Goal: Navigation & Orientation: Find specific page/section

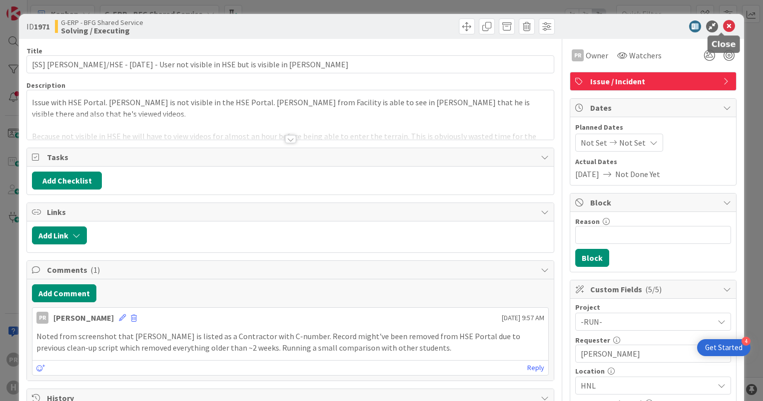
click at [723, 28] on icon at bounding box center [729, 26] width 12 height 12
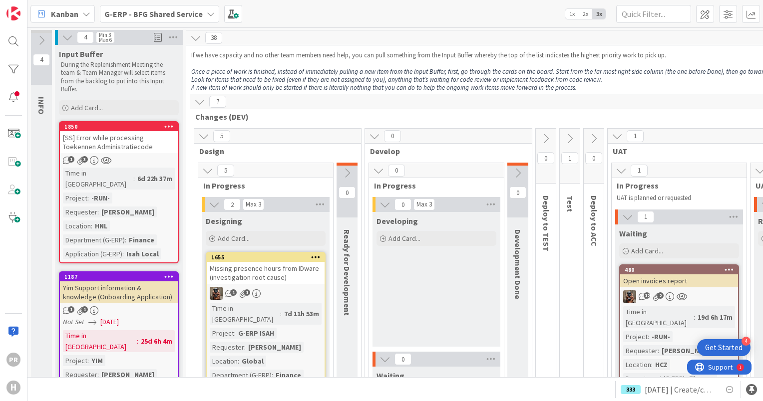
click at [160, 14] on b "G-ERP - BFG Shared Service" at bounding box center [153, 14] width 98 height 10
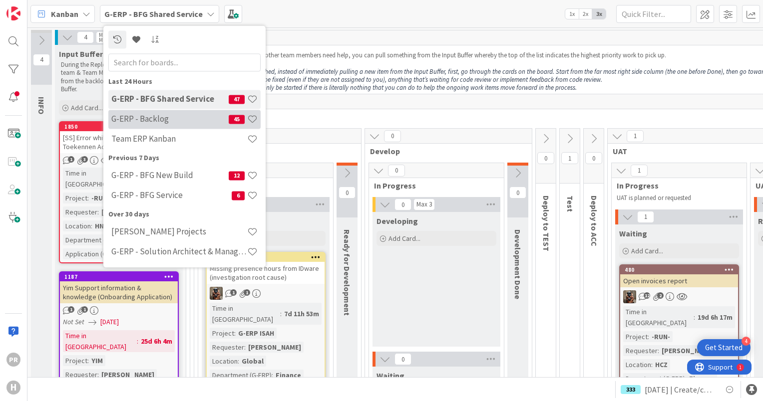
click at [154, 116] on h4 "G-ERP - Backlog" at bounding box center [169, 119] width 117 height 10
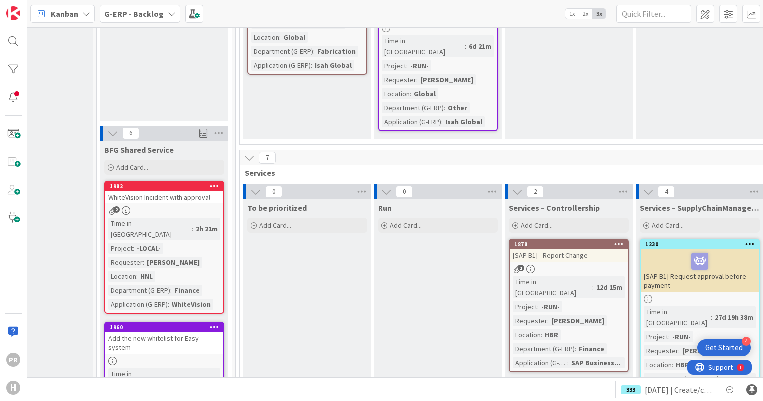
scroll to position [1233, 65]
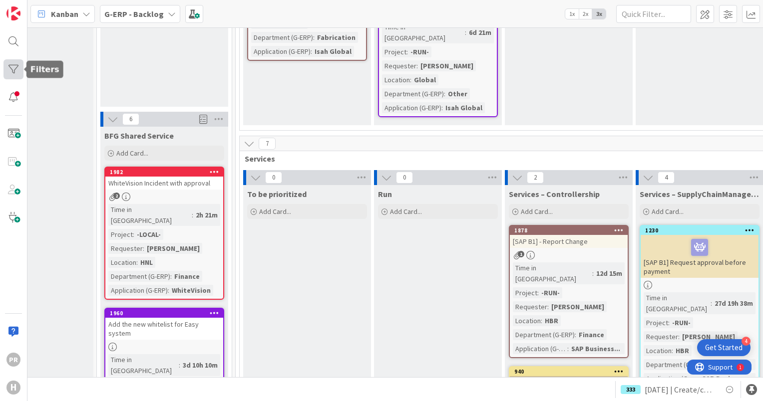
click at [18, 73] on div at bounding box center [13, 69] width 20 height 20
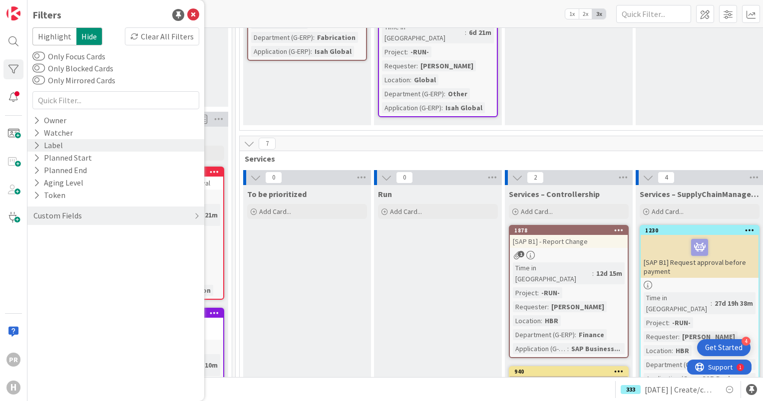
click at [35, 144] on icon at bounding box center [36, 145] width 6 height 8
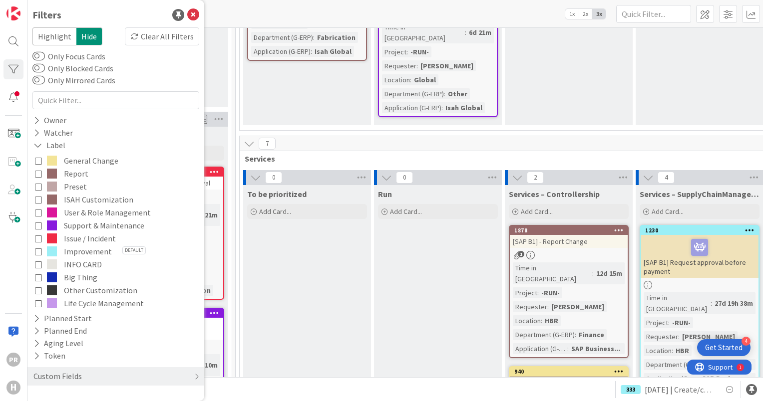
click at [36, 237] on icon at bounding box center [38, 238] width 7 height 7
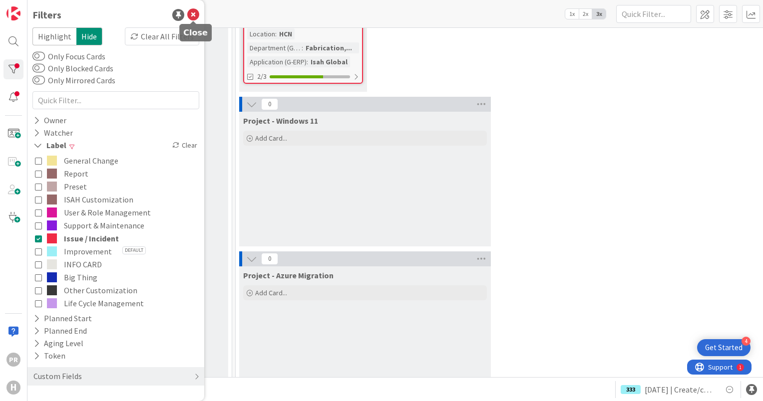
click at [196, 13] on icon at bounding box center [193, 15] width 12 height 12
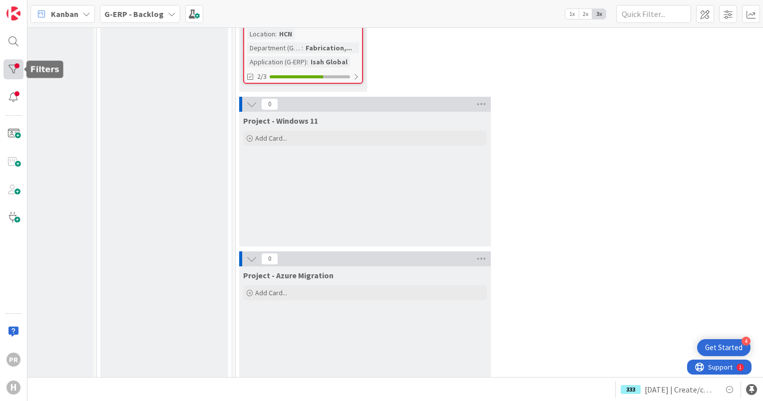
click at [19, 61] on div at bounding box center [13, 69] width 20 height 20
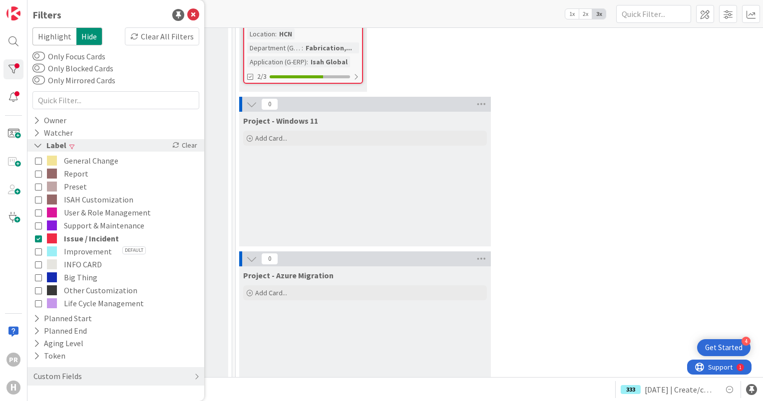
click at [33, 143] on icon at bounding box center [37, 145] width 9 height 8
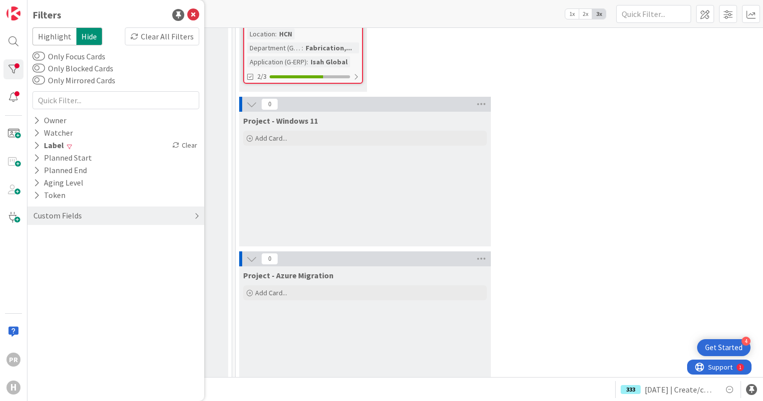
click at [197, 216] on icon at bounding box center [196, 216] width 5 height 8
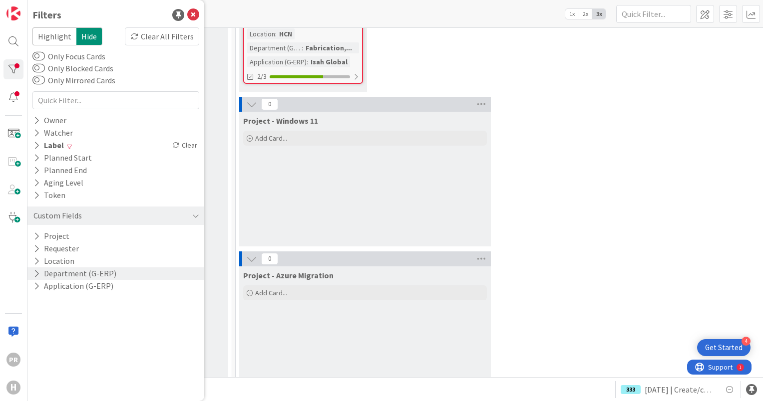
click at [36, 274] on icon at bounding box center [36, 273] width 6 height 8
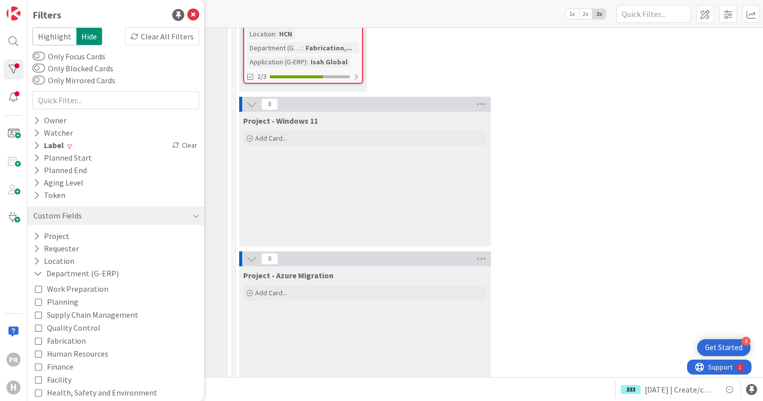
scroll to position [48, 0]
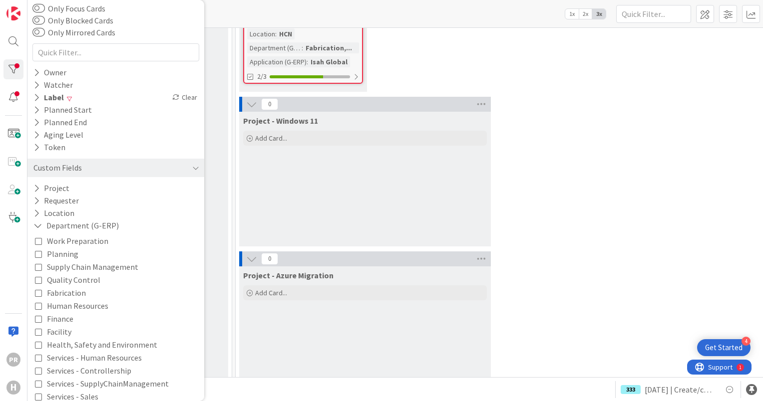
click at [41, 317] on icon at bounding box center [38, 318] width 7 height 7
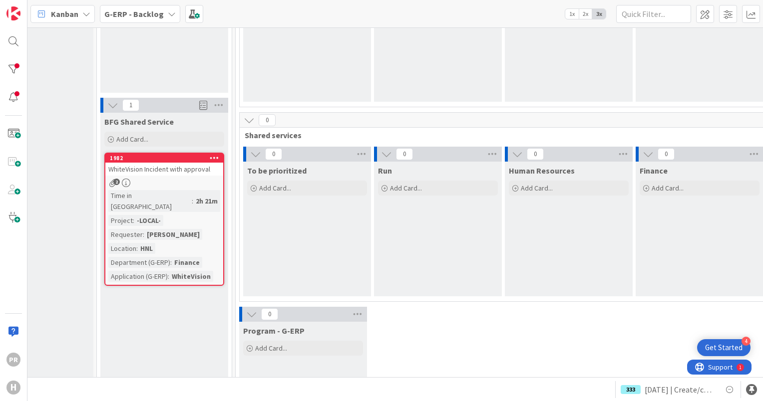
scroll to position [377, 65]
click at [733, 17] on span at bounding box center [728, 14] width 18 height 18
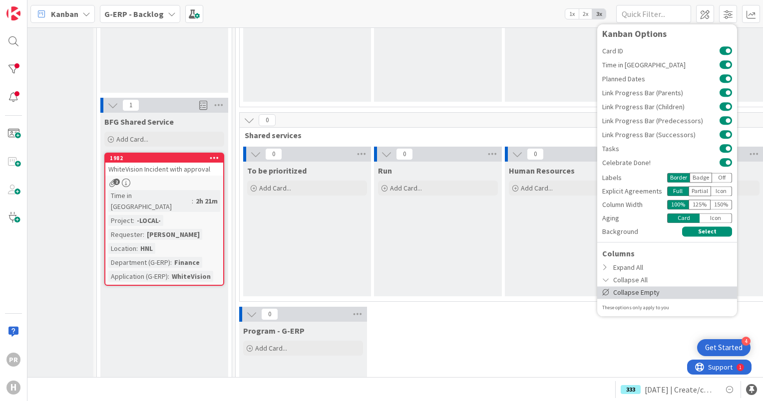
click at [625, 294] on div "Collapse Empty" at bounding box center [667, 292] width 140 height 12
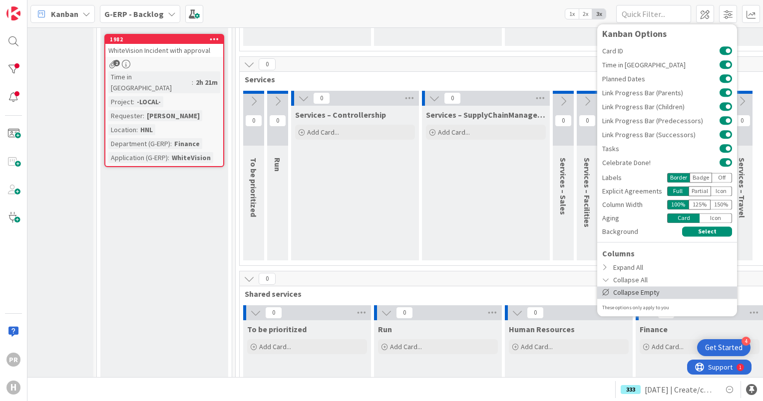
click at [629, 290] on div "Collapse Empty" at bounding box center [667, 292] width 140 height 12
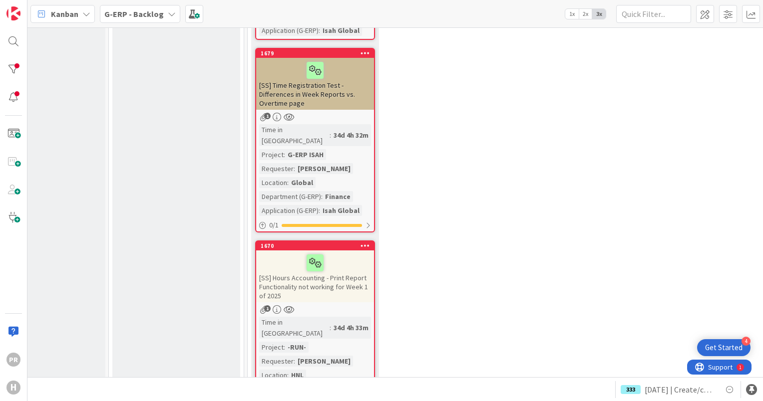
scroll to position [1413, 53]
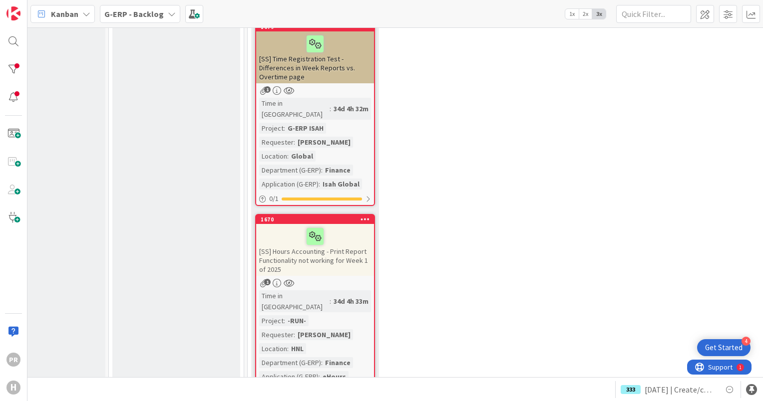
click at [344, 231] on div "[SS] Hours Accounting - Print Report Functionality not working for Week 1 of 20…" at bounding box center [315, 250] width 118 height 52
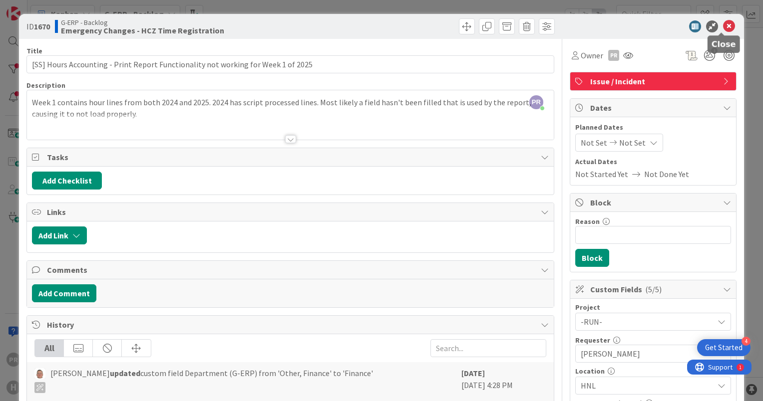
click at [723, 26] on icon at bounding box center [729, 26] width 12 height 12
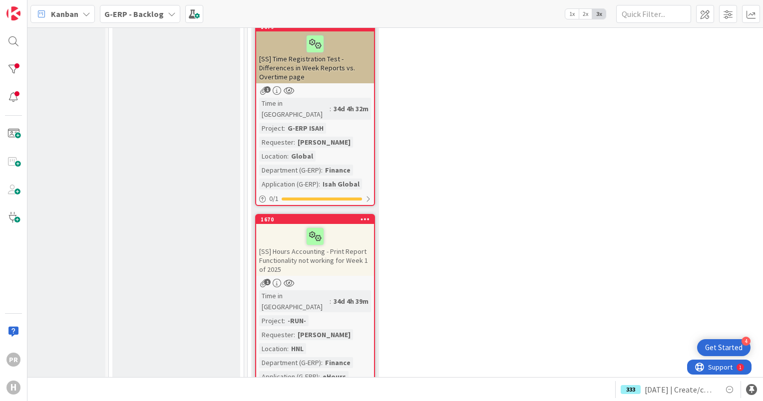
click at [160, 14] on div "G-ERP - Backlog" at bounding box center [140, 14] width 80 height 18
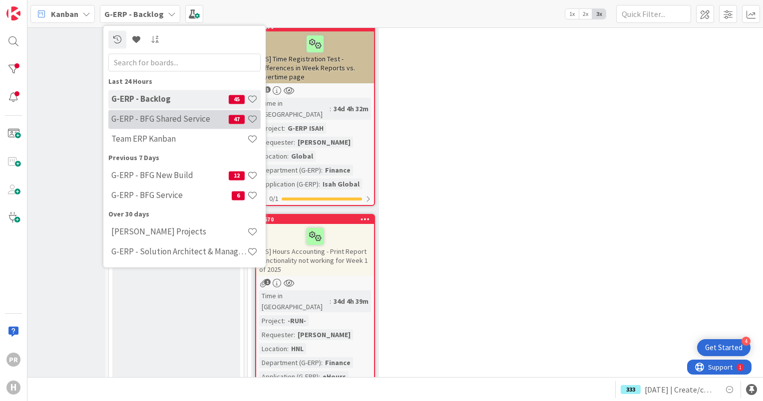
click at [170, 122] on h4 "G-ERP - BFG Shared Service" at bounding box center [169, 119] width 117 height 10
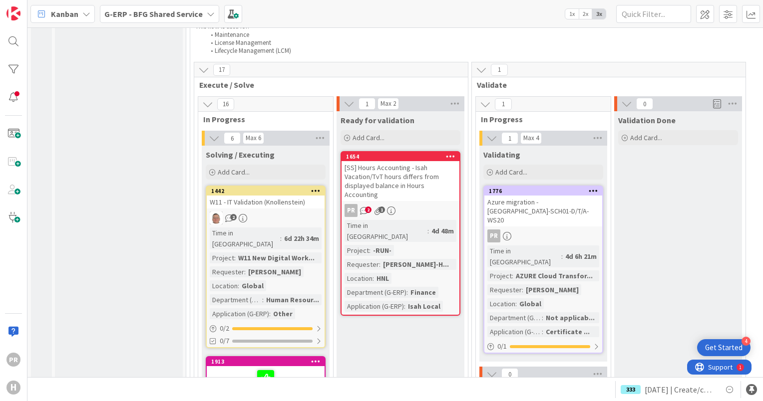
scroll to position [1268, 0]
click at [162, 16] on b "G-ERP - BFG Shared Service" at bounding box center [153, 14] width 98 height 10
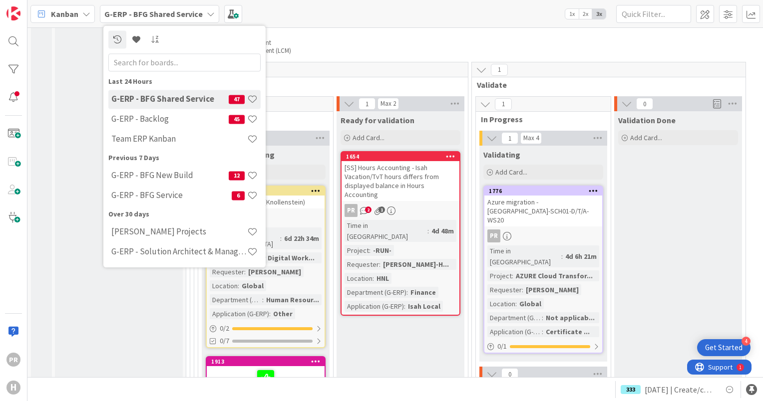
click at [155, 102] on h4 "G-ERP - BFG Shared Service" at bounding box center [169, 99] width 117 height 10
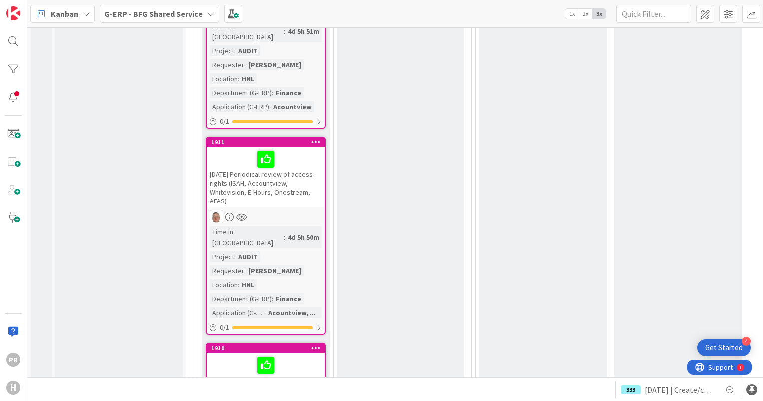
scroll to position [1854, 0]
click at [148, 11] on b "G-ERP - BFG Shared Service" at bounding box center [153, 14] width 98 height 10
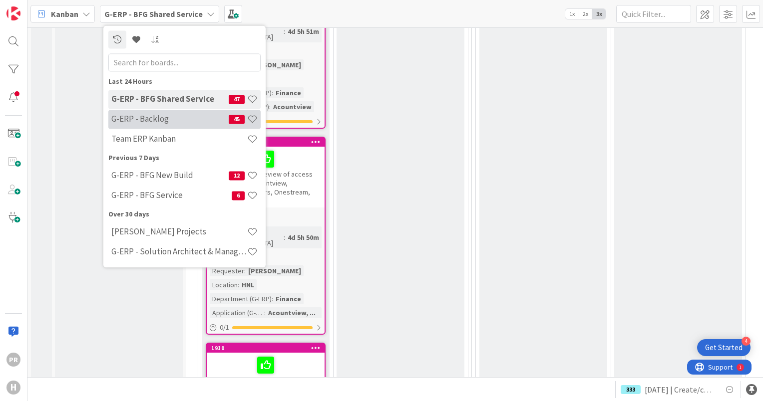
click at [138, 127] on div "G-ERP - Backlog 45" at bounding box center [184, 119] width 152 height 19
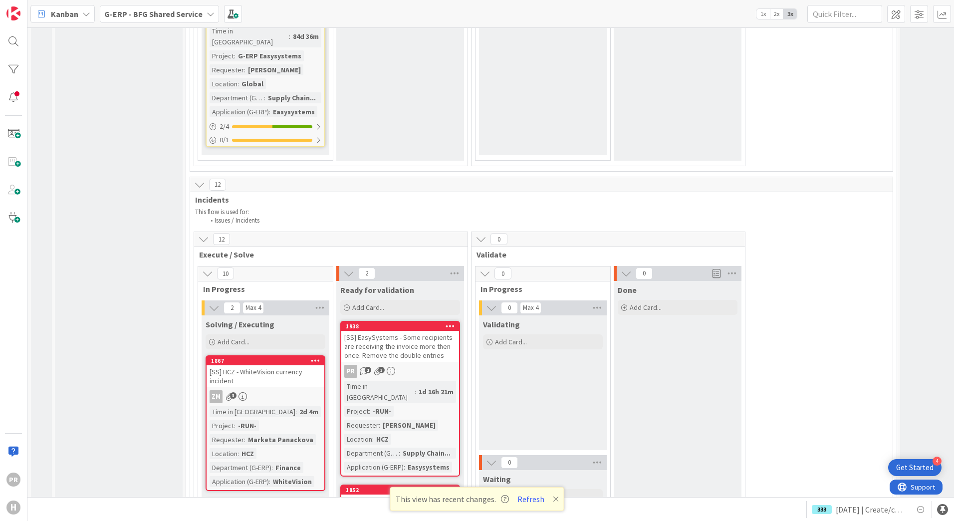
scroll to position [4381, 0]
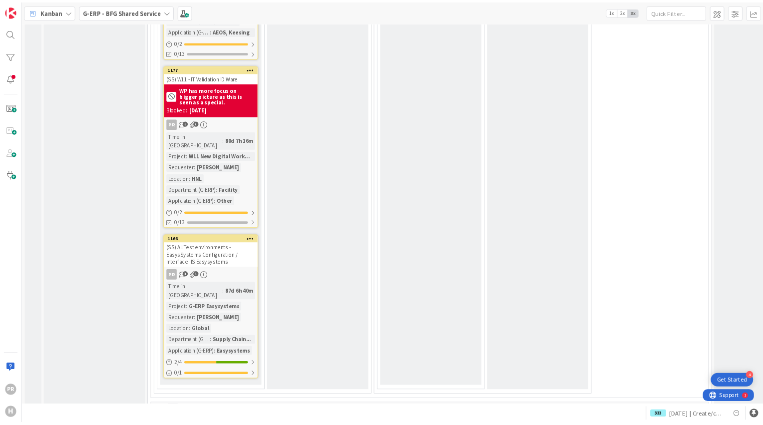
scroll to position [4242, 0]
